Goal: Task Accomplishment & Management: Use online tool/utility

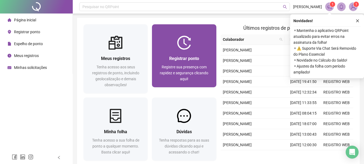
click at [184, 66] on span "Registre sua presença com rapidez e segurança clicando aqui!" at bounding box center [184, 73] width 49 height 16
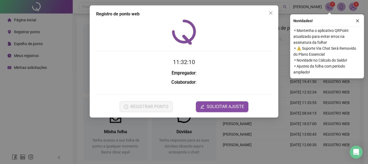
click at [354, 19] on div "Novidades !" at bounding box center [326, 21] width 67 height 6
click at [359, 20] on icon "close" at bounding box center [358, 21] width 4 height 4
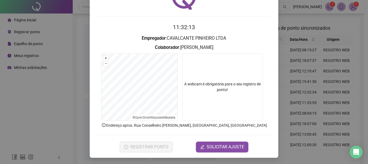
scroll to position [35, 0]
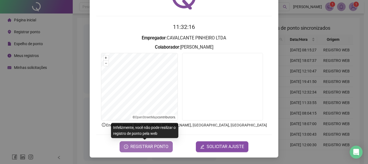
click at [144, 146] on span "REGISTRAR PONTO" at bounding box center [149, 146] width 38 height 6
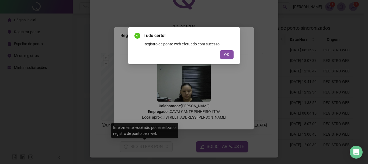
click at [232, 53] on button "OK" at bounding box center [227, 54] width 14 height 9
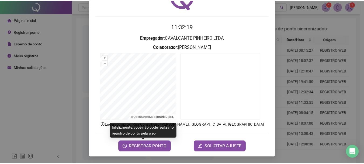
scroll to position [0, 0]
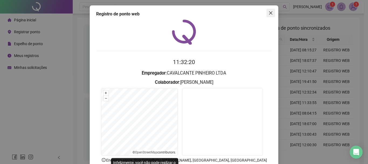
click at [269, 14] on icon "close" at bounding box center [271, 13] width 4 height 4
